Goal: Information Seeking & Learning: Learn about a topic

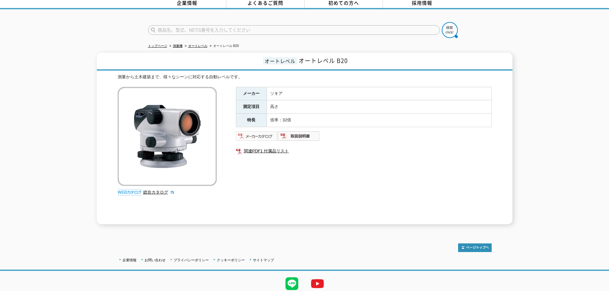
click at [264, 133] on img at bounding box center [257, 136] width 42 height 10
drag, startPoint x: 356, startPoint y: 56, endPoint x: 295, endPoint y: 56, distance: 60.8
click at [295, 56] on h1 "オートレベル オートレベル B20" at bounding box center [305, 62] width 416 height 18
copy span "オートレベル B20"
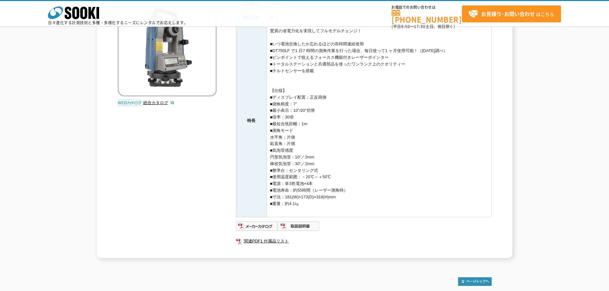
scroll to position [128, 0]
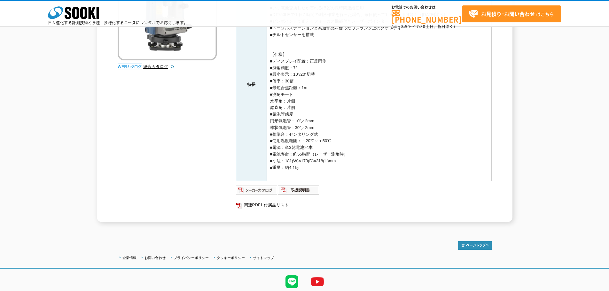
click at [263, 188] on img at bounding box center [257, 190] width 42 height 10
